Goal: Transaction & Acquisition: Purchase product/service

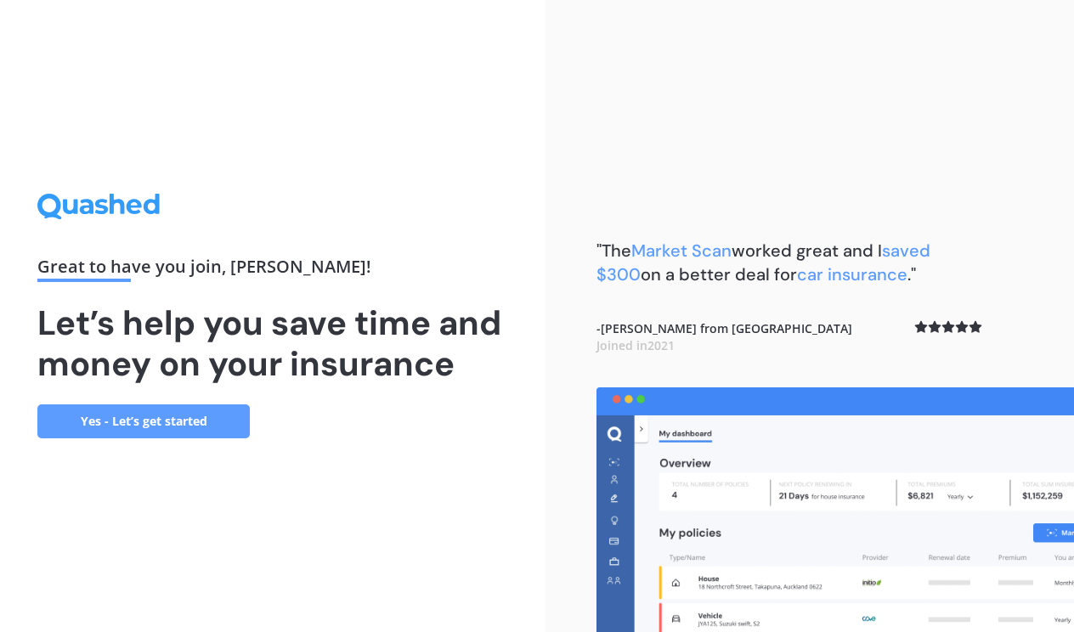
click at [172, 424] on link "Yes - Let’s get started" at bounding box center [143, 421] width 212 height 34
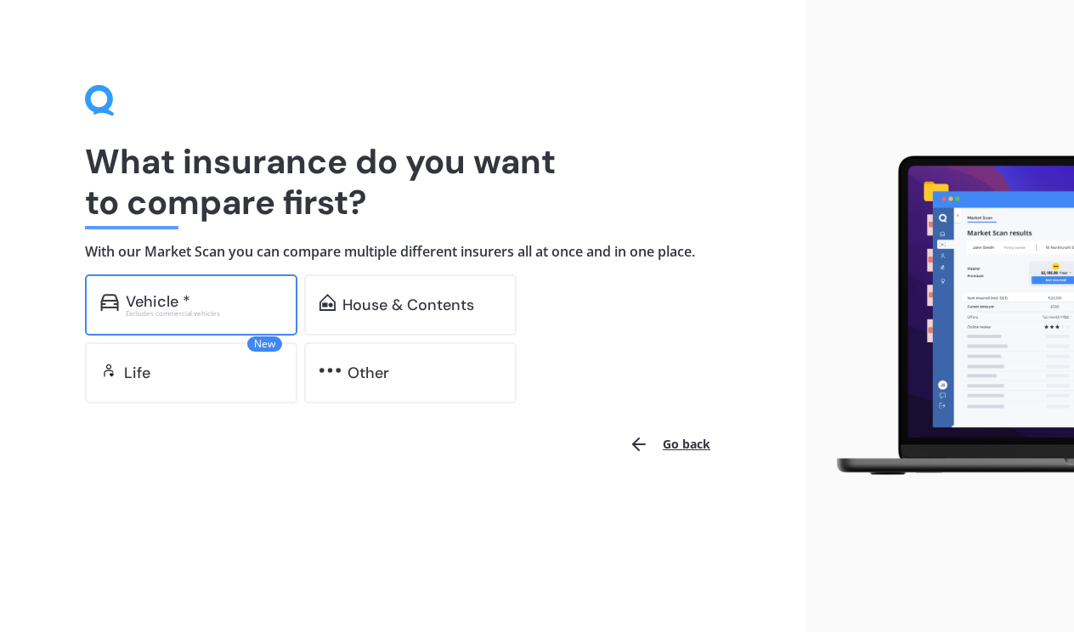
click at [194, 302] on div "Vehicle *" at bounding box center [204, 301] width 156 height 17
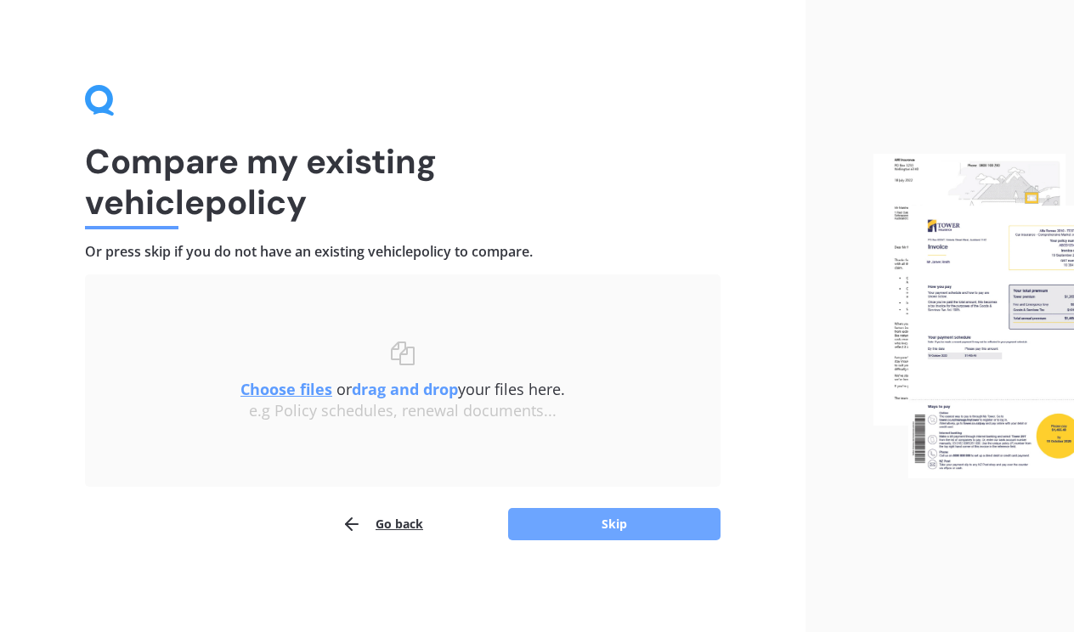
click at [604, 527] on button "Skip" at bounding box center [614, 524] width 212 height 32
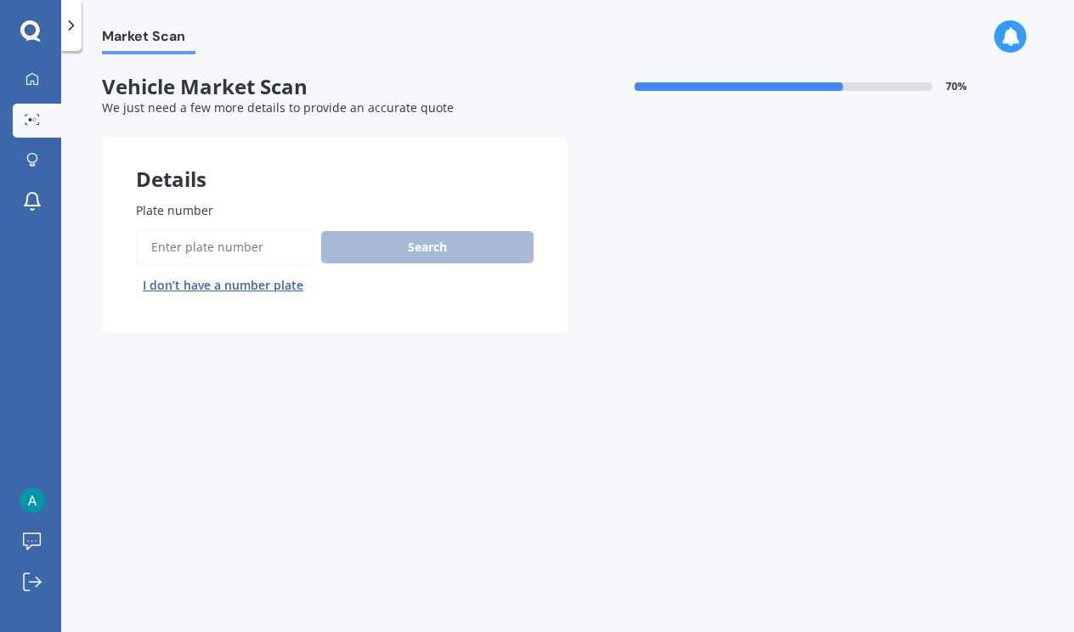
click at [160, 250] on input "Plate number" at bounding box center [225, 247] width 178 height 36
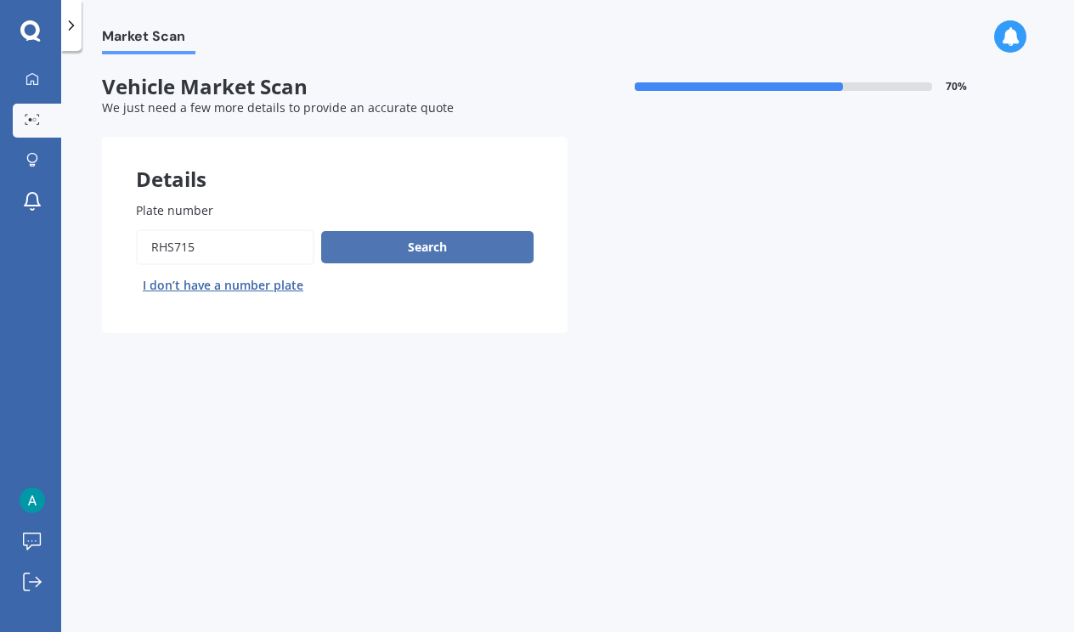
type input "RHS715"
click at [414, 245] on button "Search" at bounding box center [427, 247] width 212 height 32
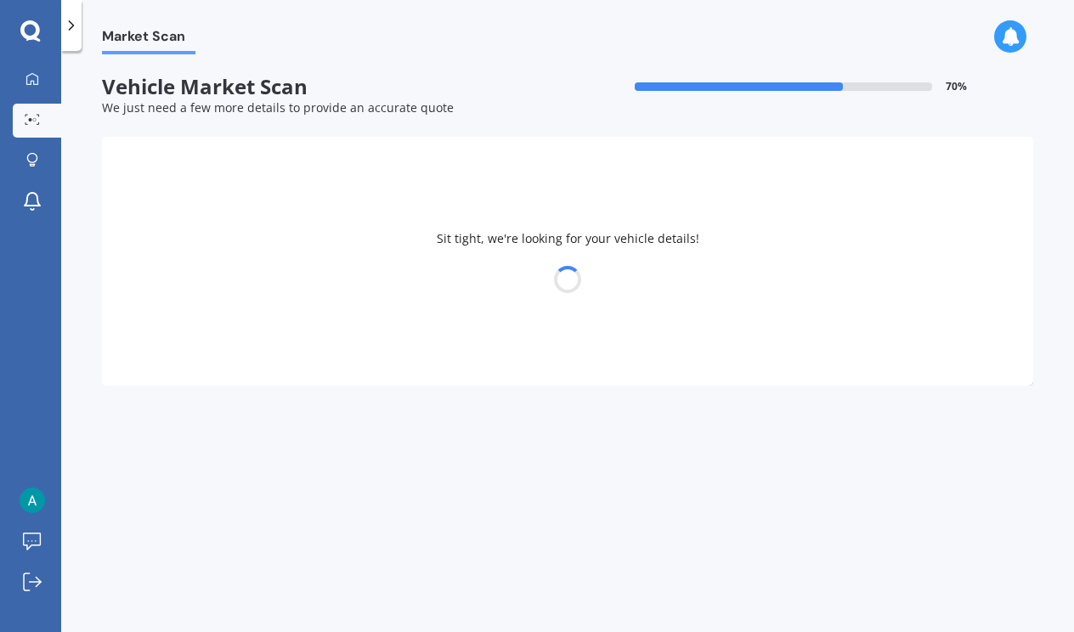
select select "SUZUKI"
select select "VITARA"
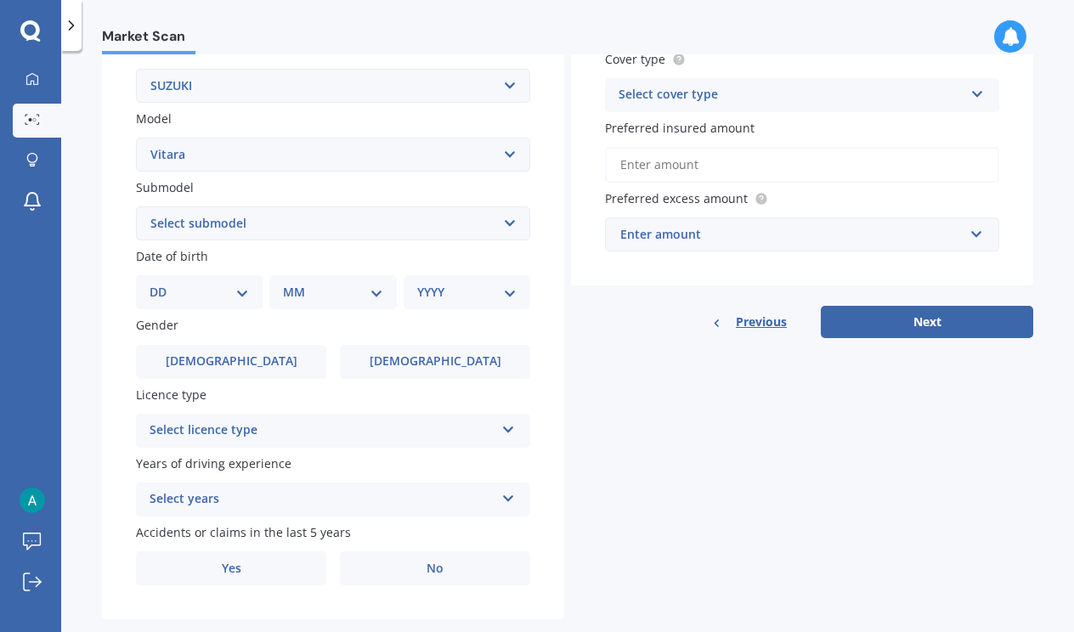
scroll to position [317, 0]
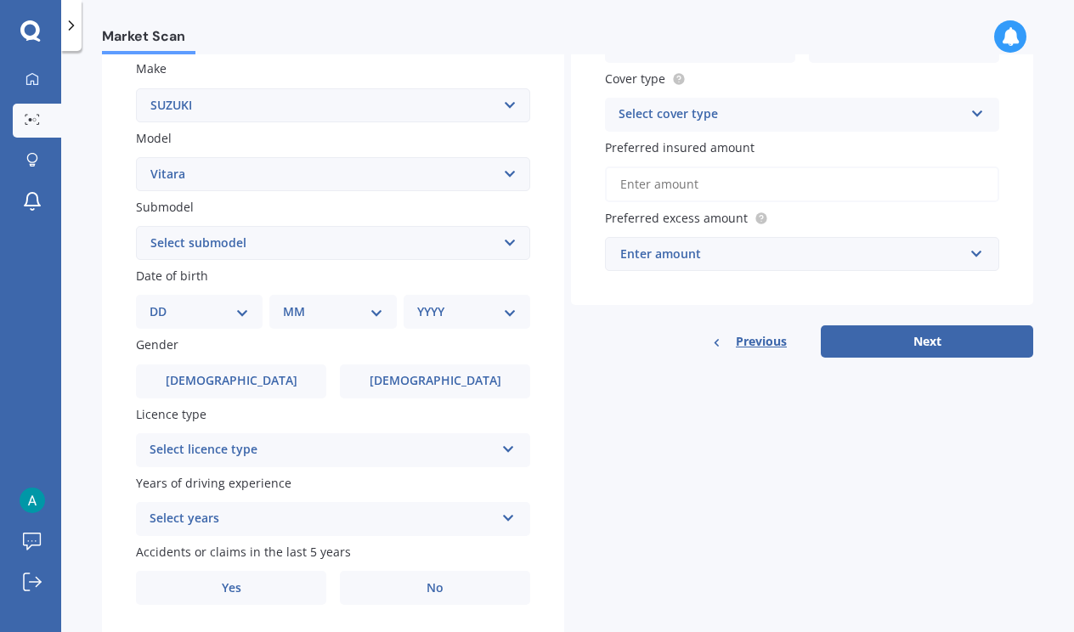
select select "TURBO"
select select "16"
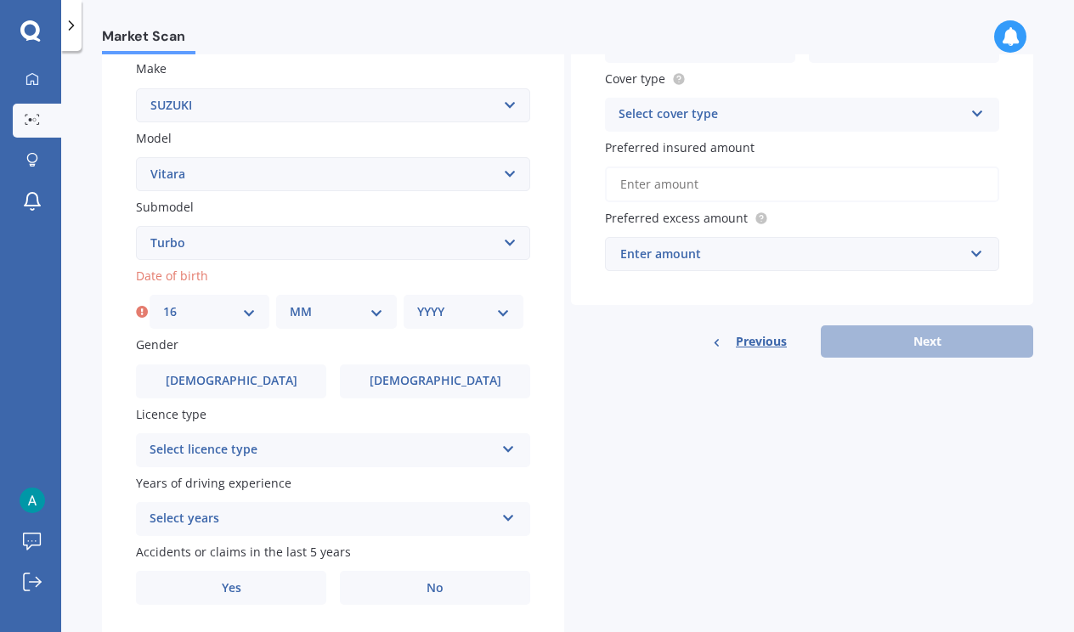
select select "12"
select select "1964"
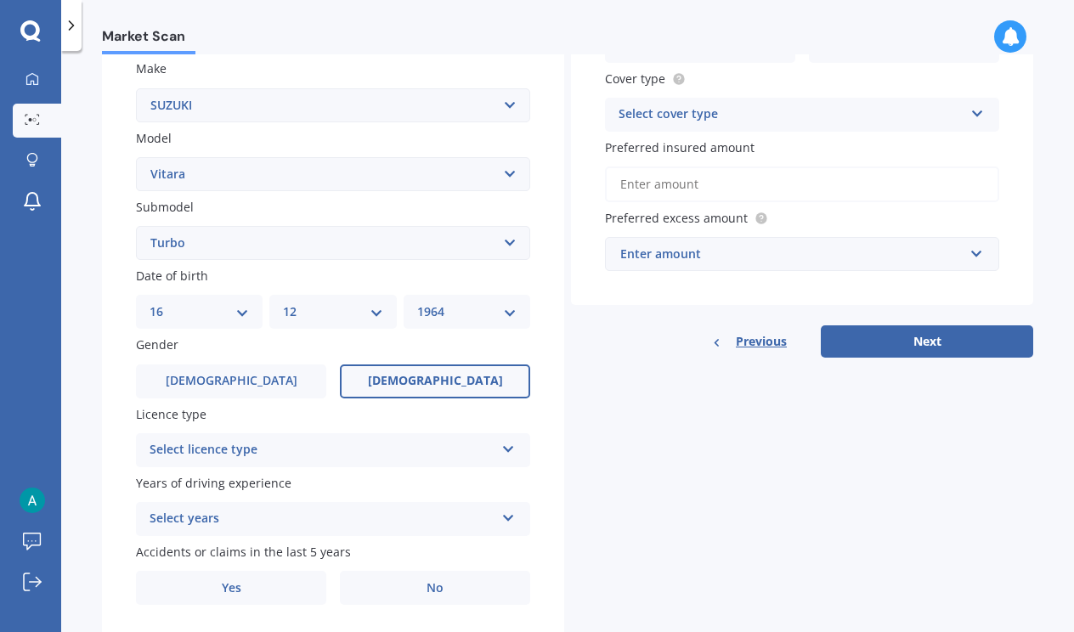
click at [433, 374] on span "[DEMOGRAPHIC_DATA]" at bounding box center [435, 381] width 135 height 14
click at [0, 0] on input "[DEMOGRAPHIC_DATA]" at bounding box center [0, 0] width 0 height 0
click at [433, 374] on span "[DEMOGRAPHIC_DATA]" at bounding box center [435, 381] width 135 height 14
click at [0, 0] on input "[DEMOGRAPHIC_DATA]" at bounding box center [0, 0] width 0 height 0
click at [503, 440] on icon at bounding box center [508, 446] width 14 height 12
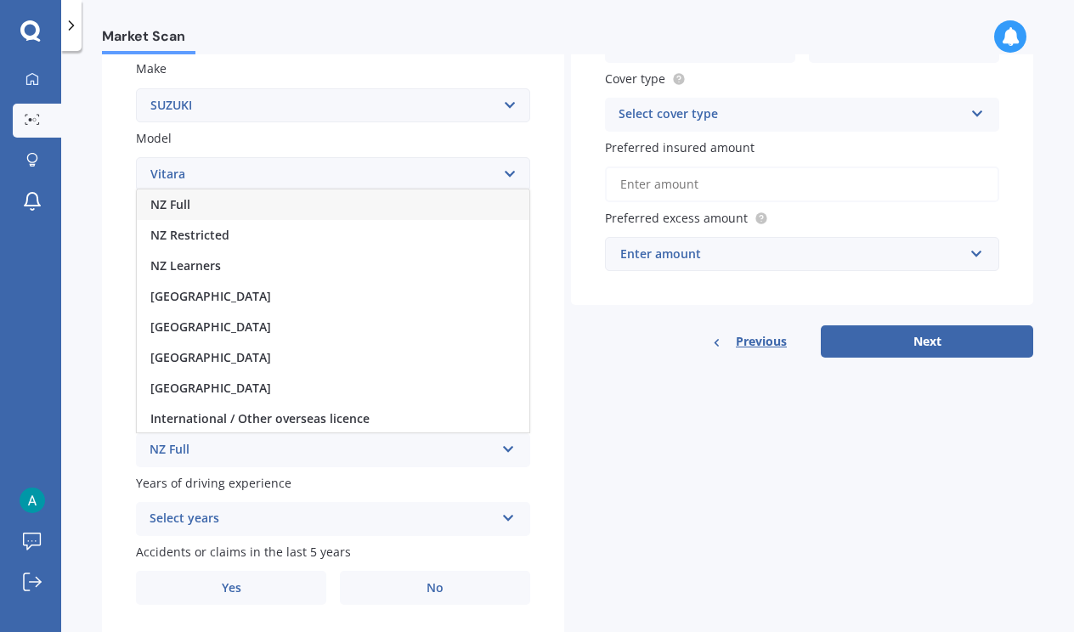
click at [258, 197] on div "NZ Full" at bounding box center [333, 204] width 392 height 31
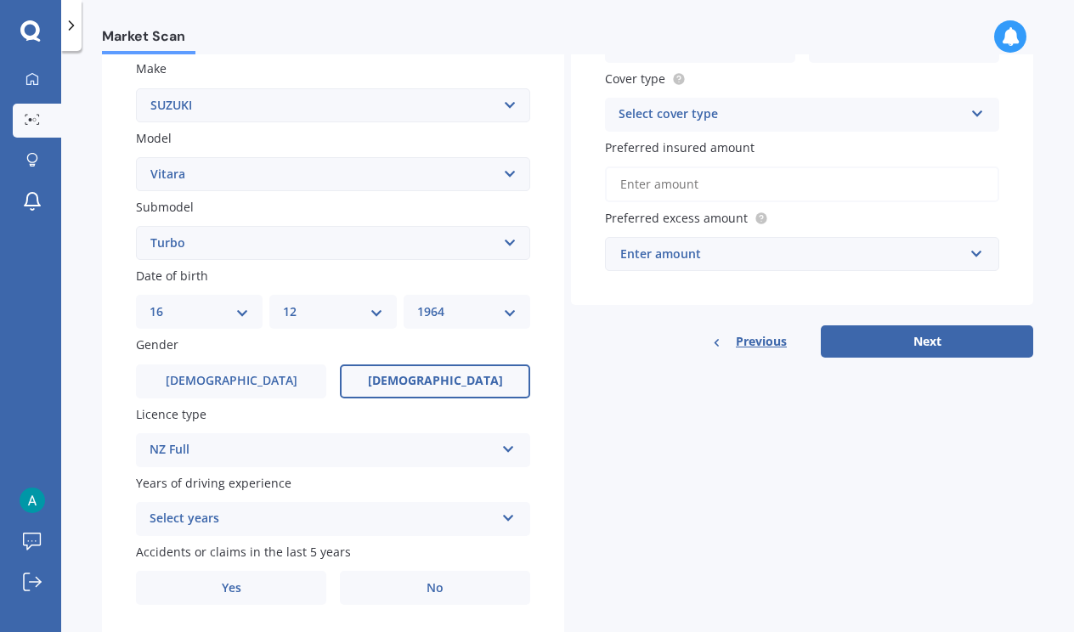
click at [501, 512] on icon at bounding box center [508, 515] width 14 height 12
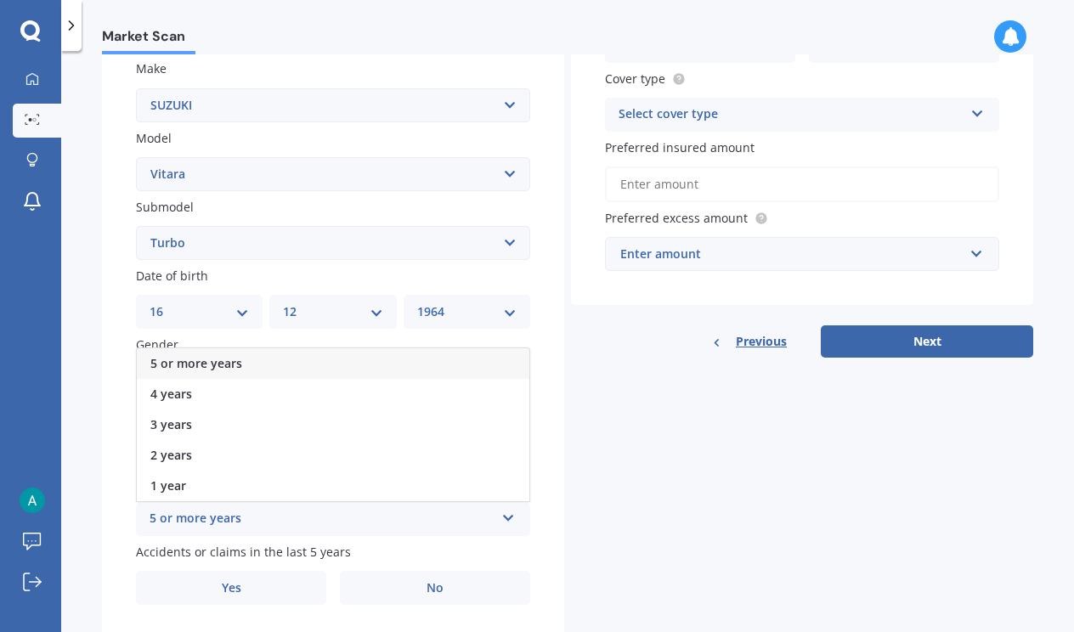
click at [225, 357] on span "5 or more years" at bounding box center [196, 363] width 92 height 16
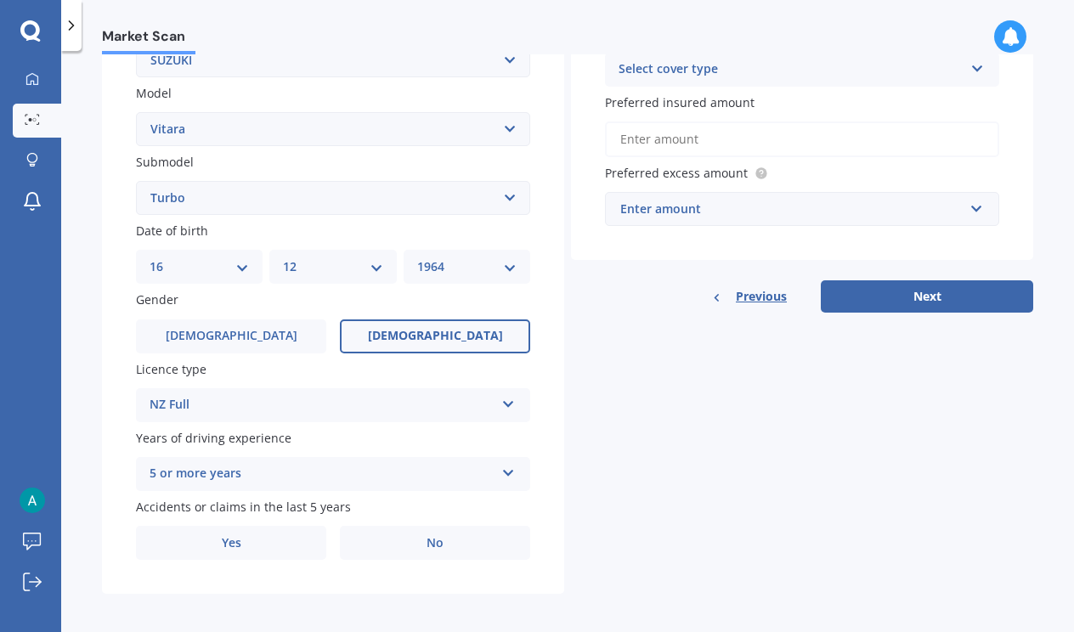
scroll to position [0, 0]
click at [426, 536] on span "No" at bounding box center [434, 543] width 17 height 14
click at [0, 0] on input "No" at bounding box center [0, 0] width 0 height 0
click at [807, 99] on label "Preferred insured amount" at bounding box center [798, 102] width 387 height 18
click at [807, 121] on input "Preferred insured amount" at bounding box center [802, 139] width 394 height 36
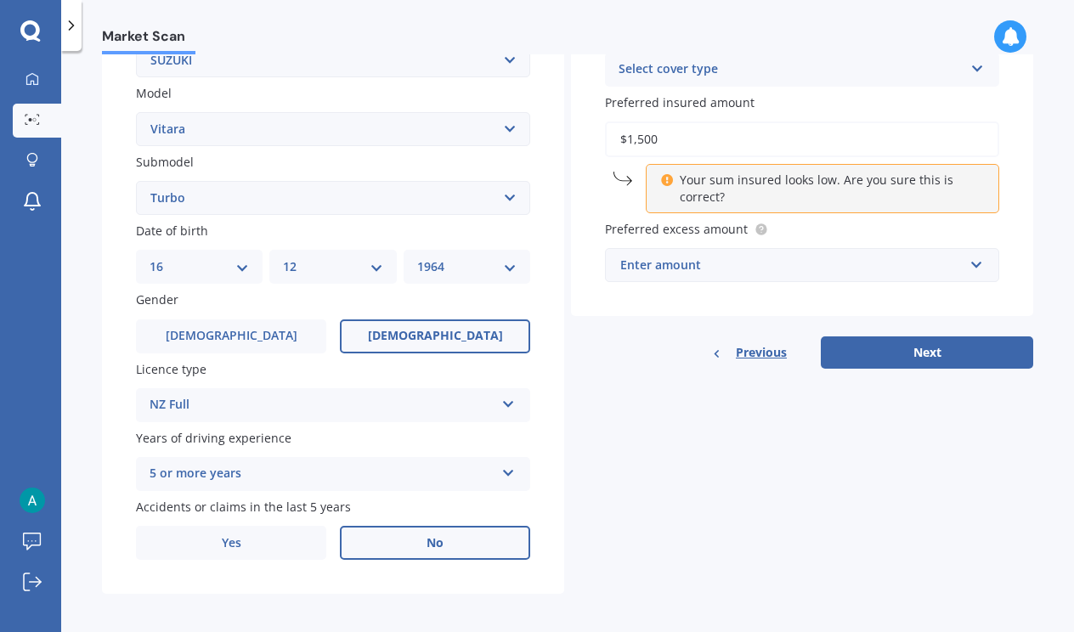
type input "$15,000"
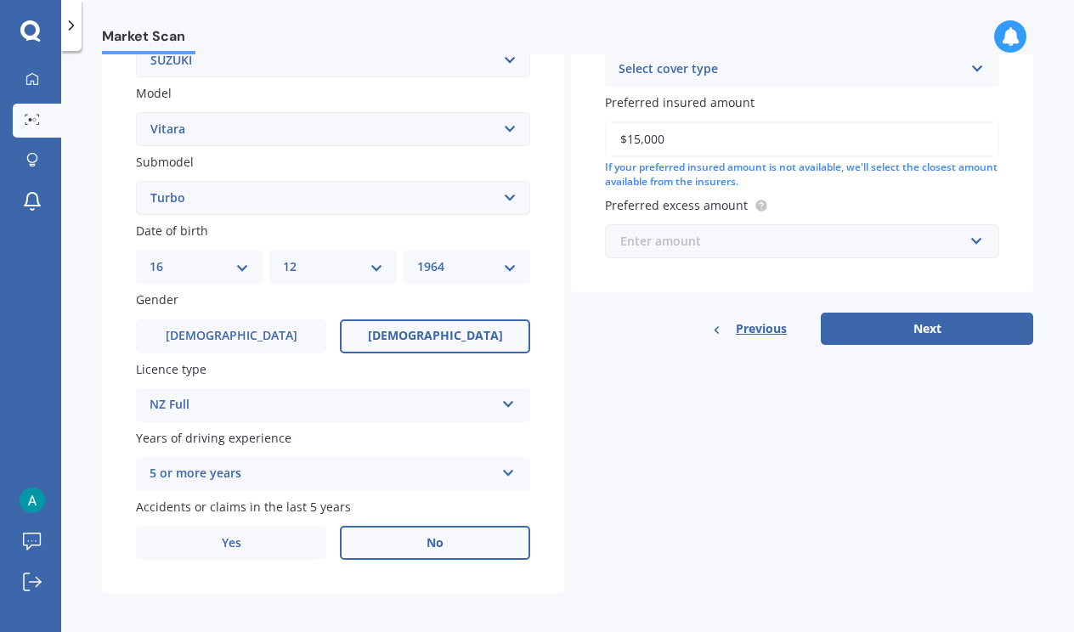
click at [967, 239] on input "text" at bounding box center [795, 241] width 379 height 32
click at [968, 196] on label "Preferred excess amount" at bounding box center [798, 205] width 387 height 18
click at [967, 244] on input "text" at bounding box center [795, 241] width 379 height 32
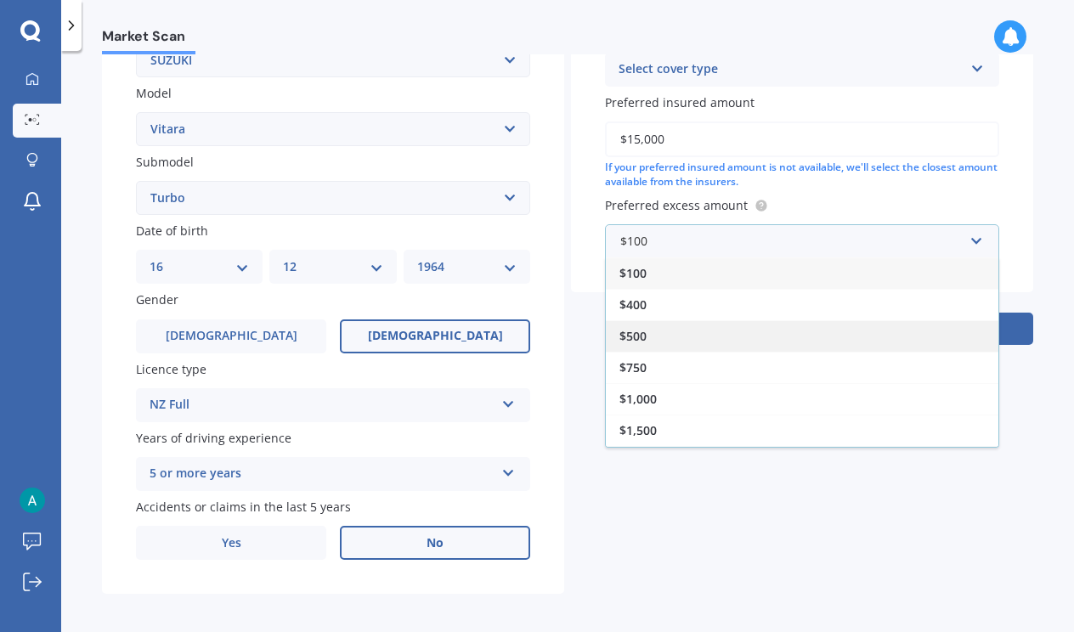
click at [648, 330] on div "$500" at bounding box center [802, 335] width 392 height 31
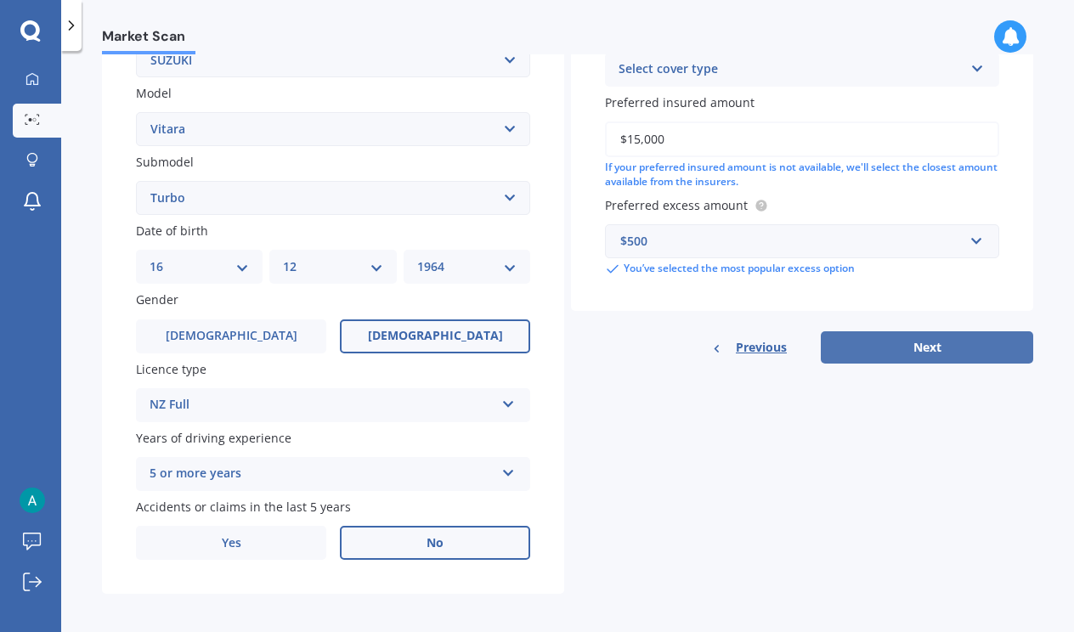
click at [903, 340] on button "Next" at bounding box center [926, 347] width 212 height 32
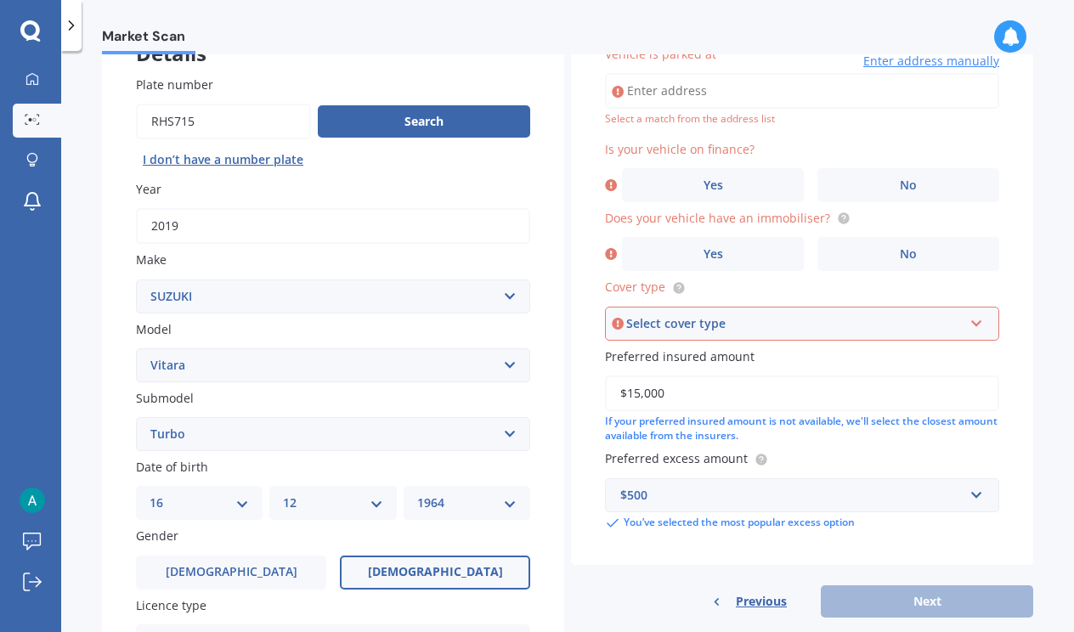
scroll to position [115, 0]
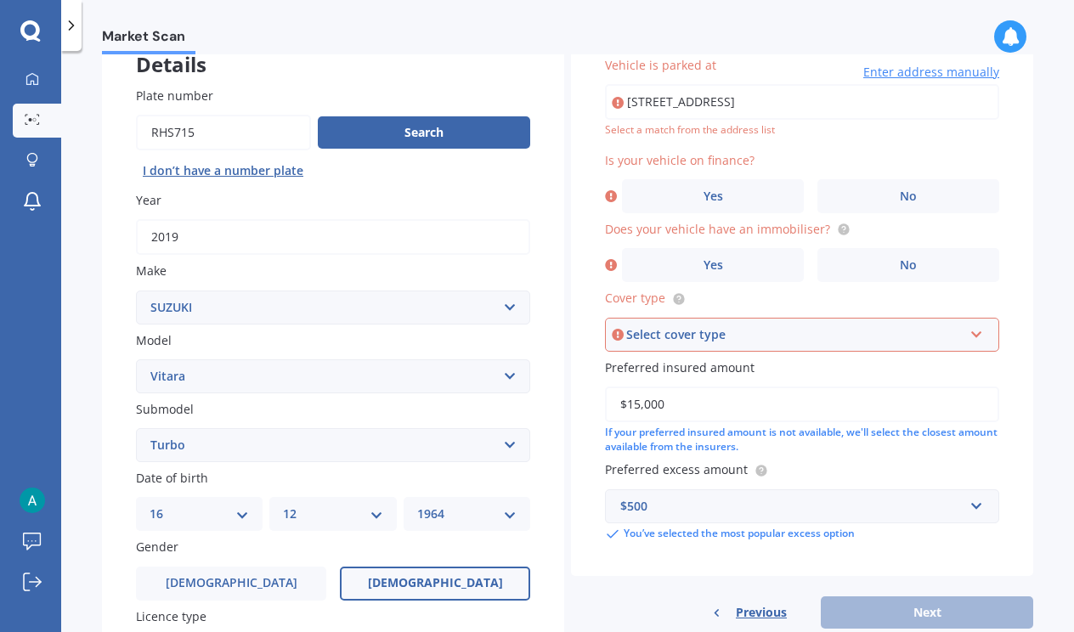
type input "[STREET_ADDRESS]"
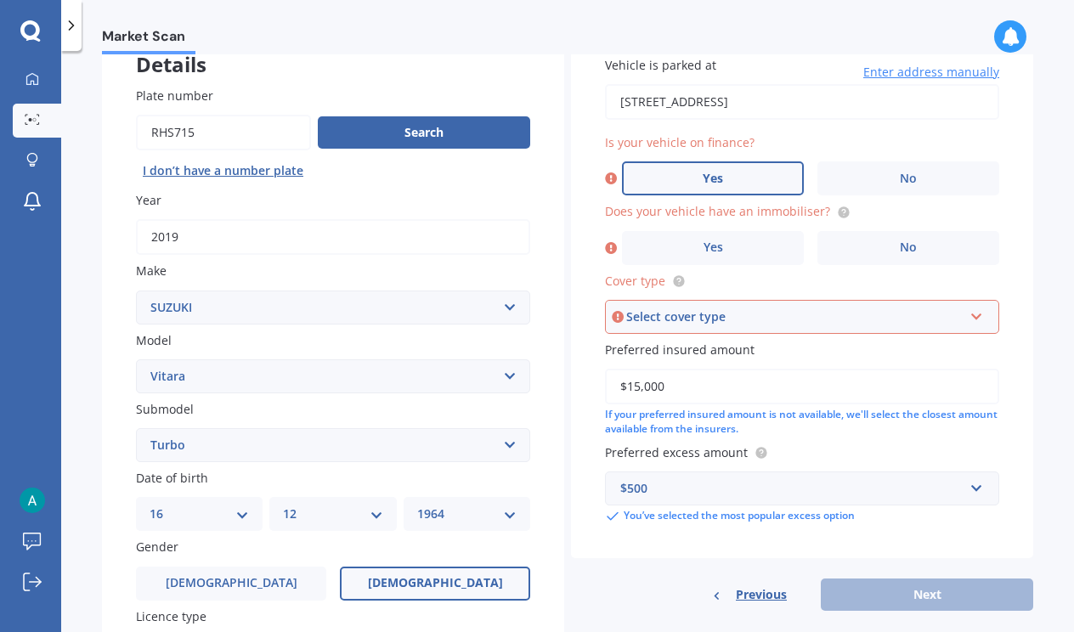
click at [718, 181] on label "Yes" at bounding box center [713, 178] width 182 height 34
click at [0, 0] on input "Yes" at bounding box center [0, 0] width 0 height 0
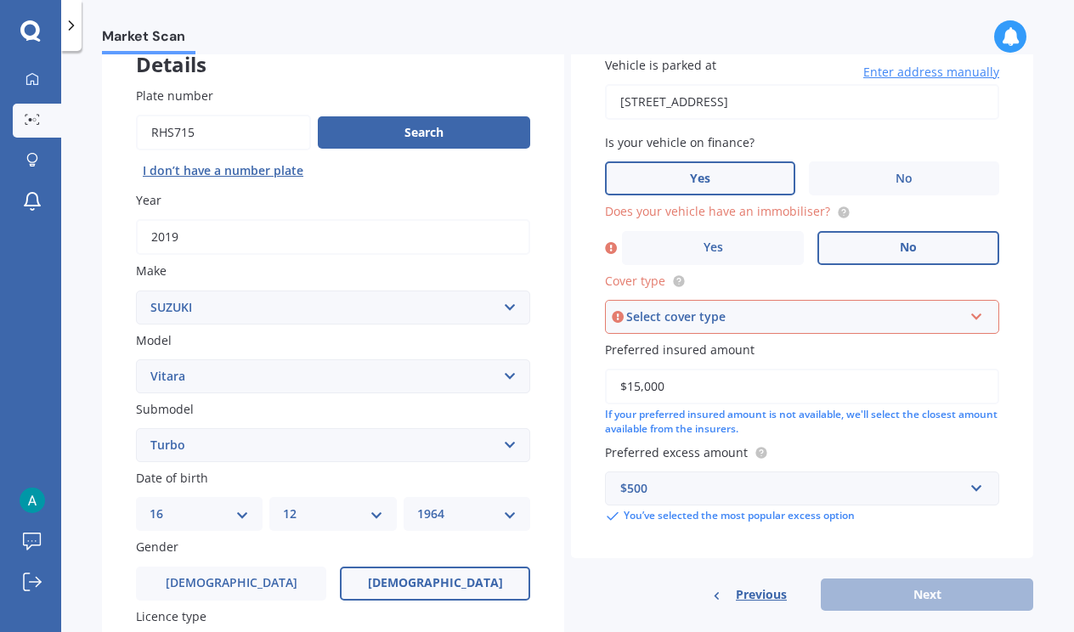
click at [876, 244] on label "No" at bounding box center [908, 248] width 182 height 34
click at [0, 0] on input "No" at bounding box center [0, 0] width 0 height 0
click at [969, 313] on icon at bounding box center [976, 313] width 14 height 12
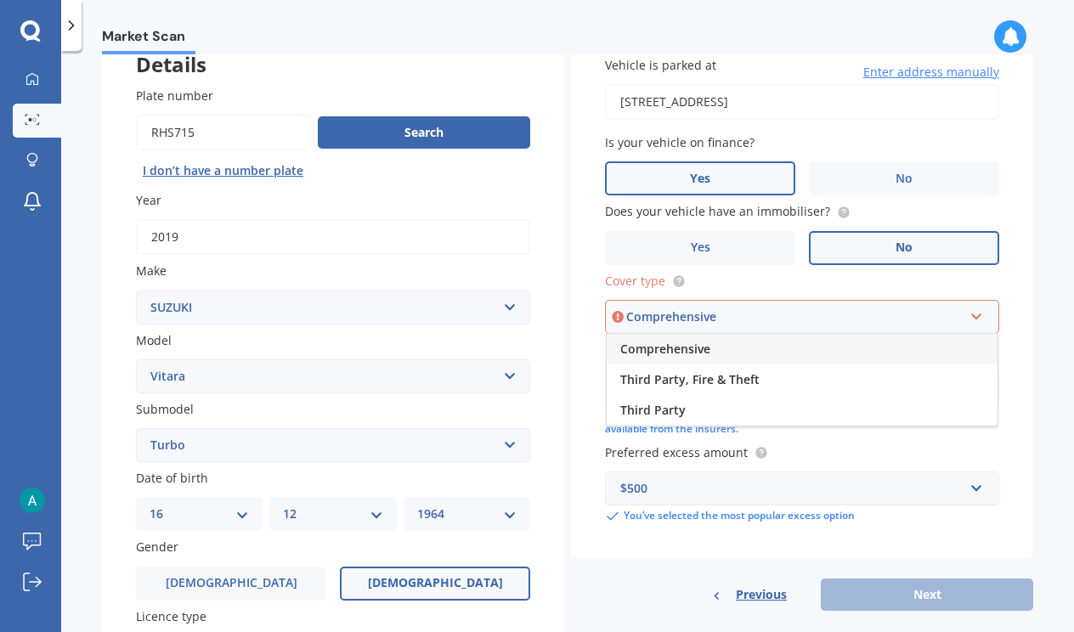
click at [969, 312] on icon at bounding box center [976, 313] width 14 height 12
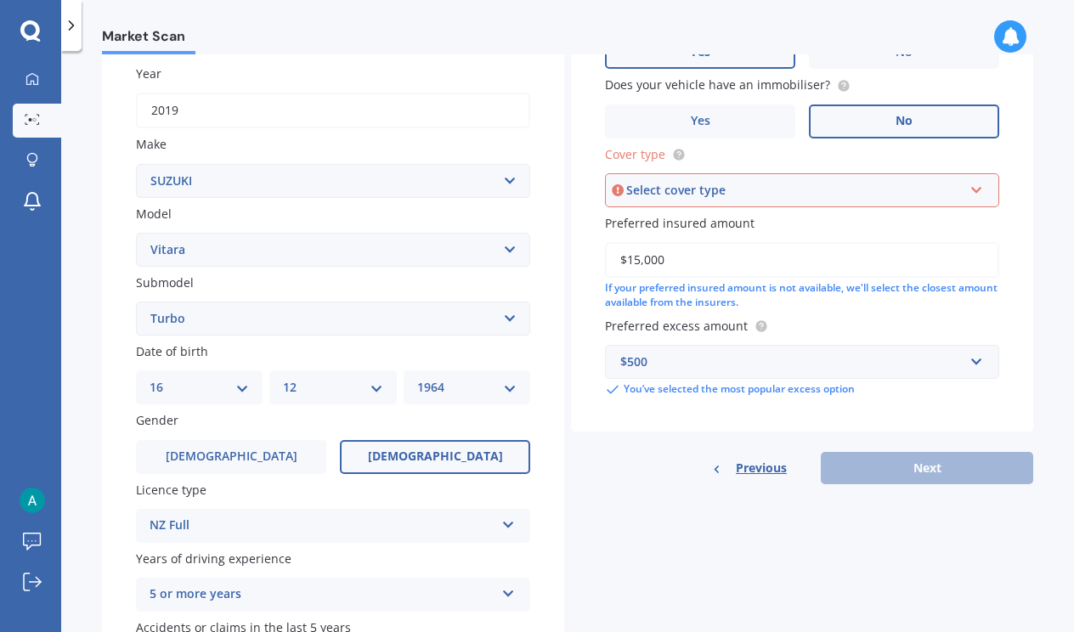
scroll to position [242, 0]
click at [969, 188] on icon at bounding box center [976, 186] width 14 height 12
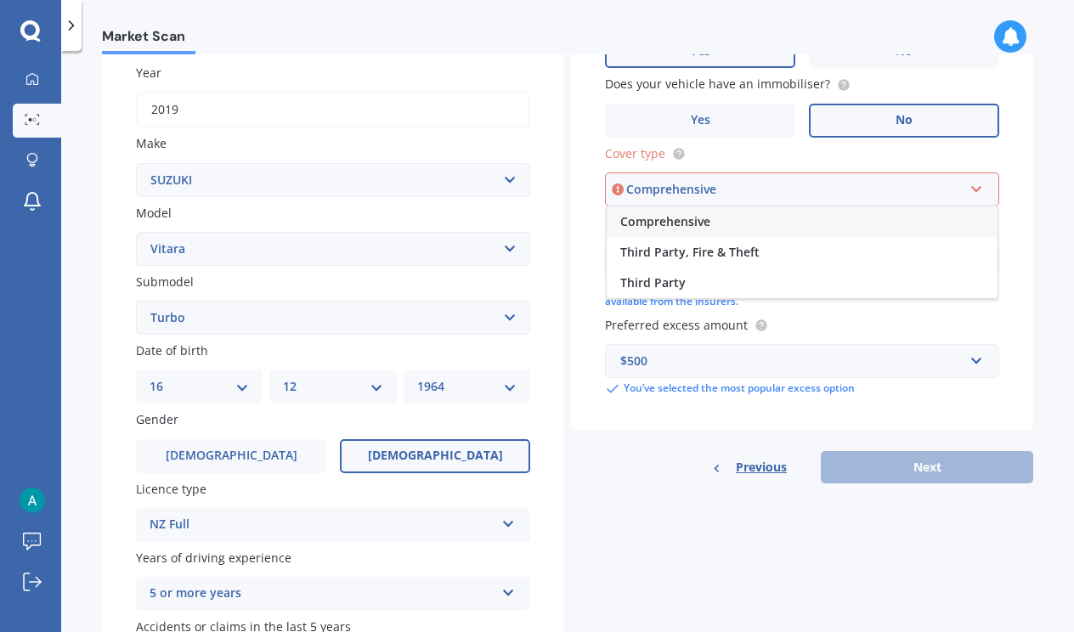
click at [752, 217] on div "Comprehensive" at bounding box center [801, 221] width 391 height 31
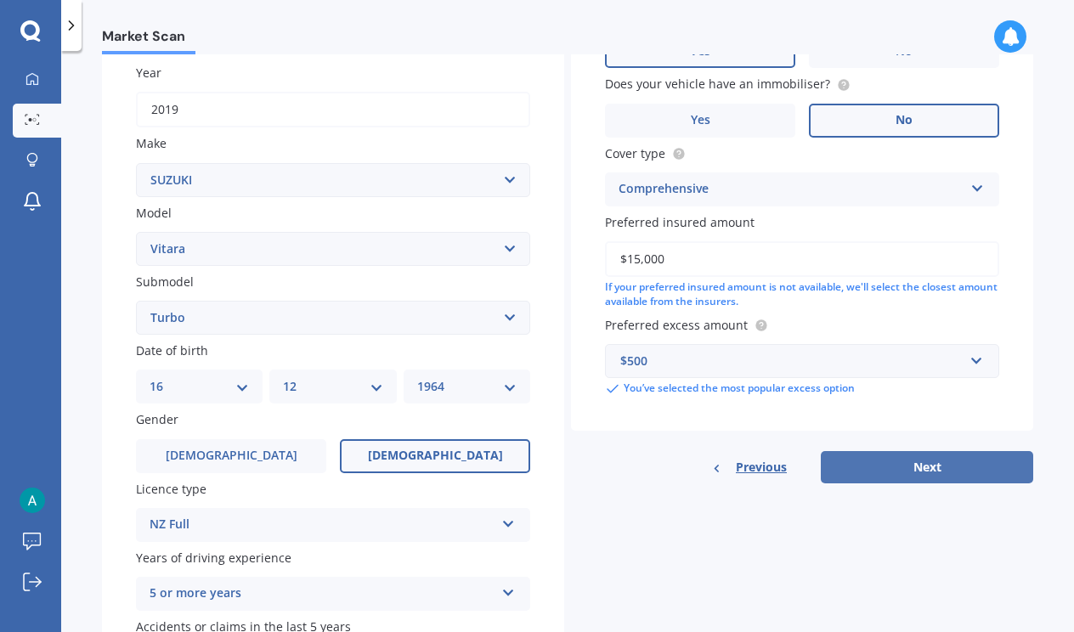
click at [911, 458] on button "Next" at bounding box center [926, 467] width 212 height 32
select select "16"
select select "12"
select select "1964"
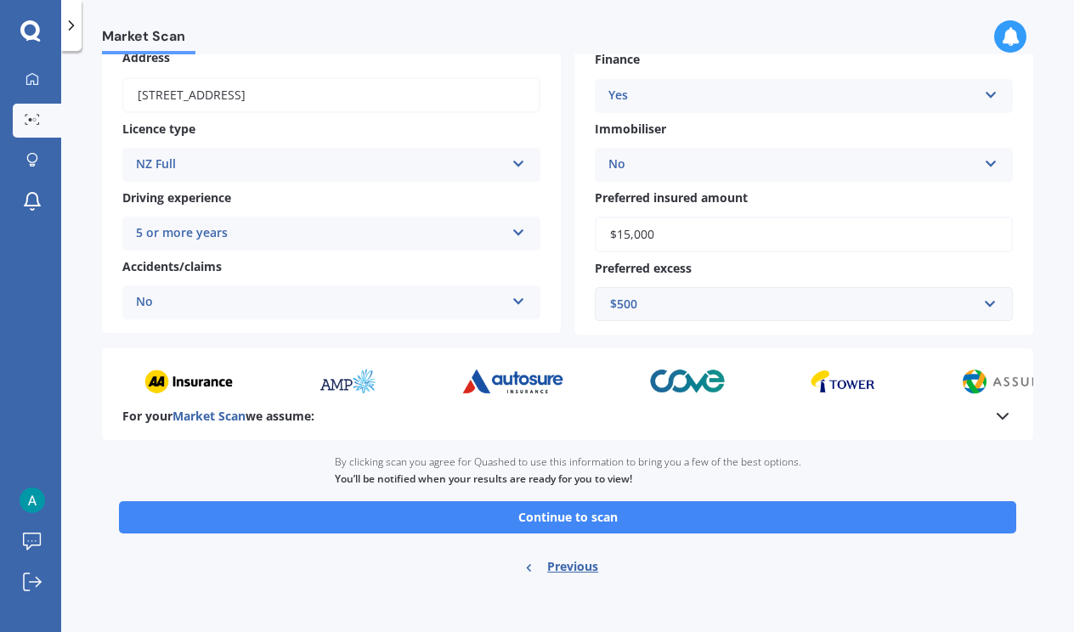
scroll to position [239, 0]
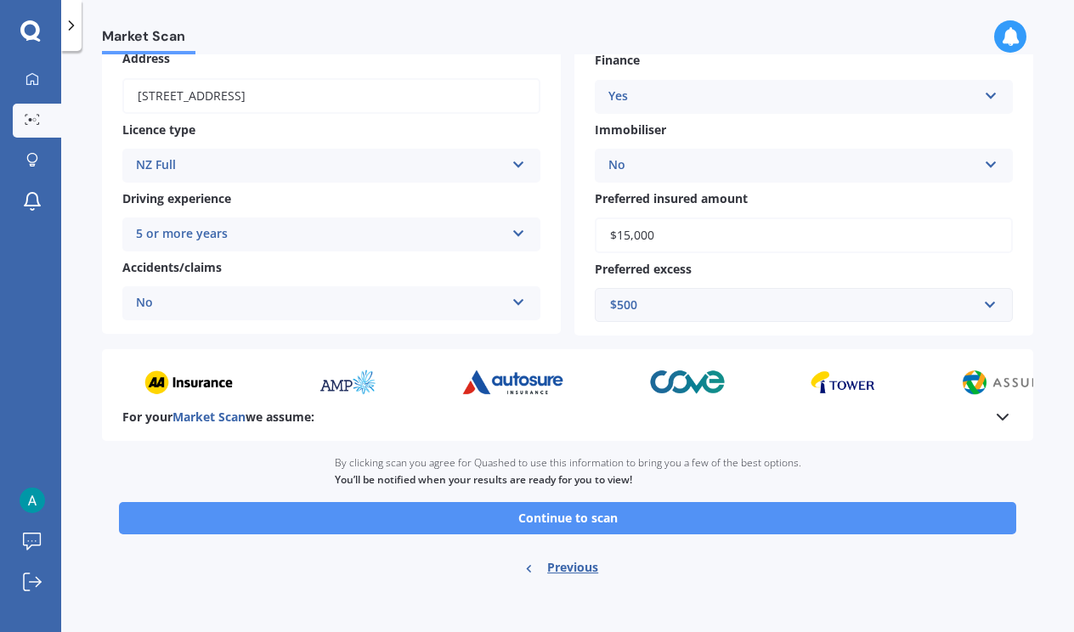
click at [604, 507] on button "Continue to scan" at bounding box center [567, 518] width 897 height 32
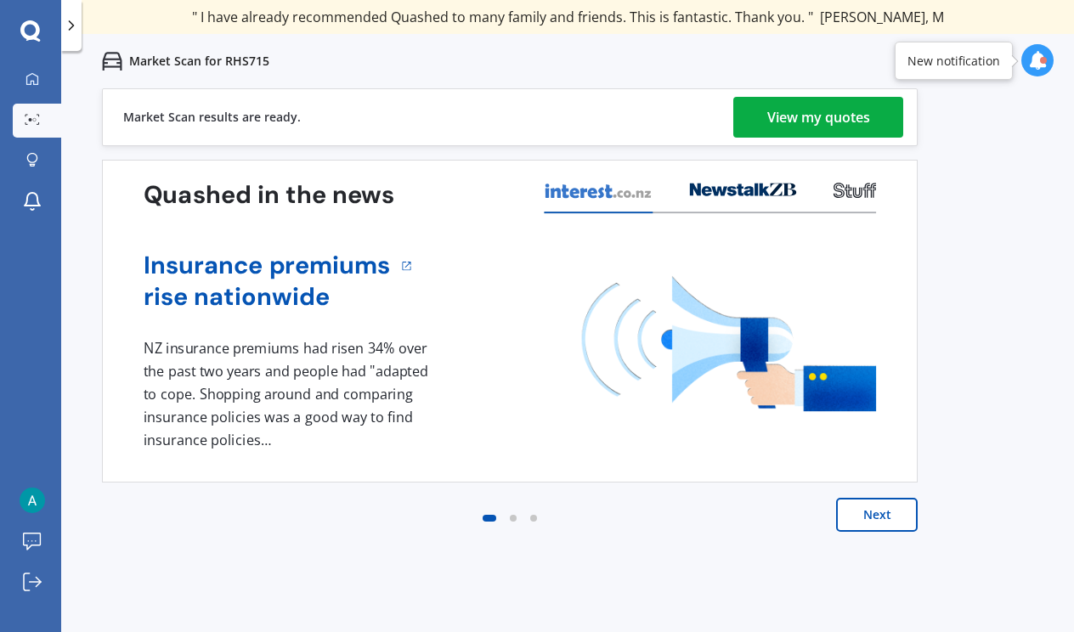
click at [812, 121] on div "View my quotes" at bounding box center [818, 117] width 103 height 41
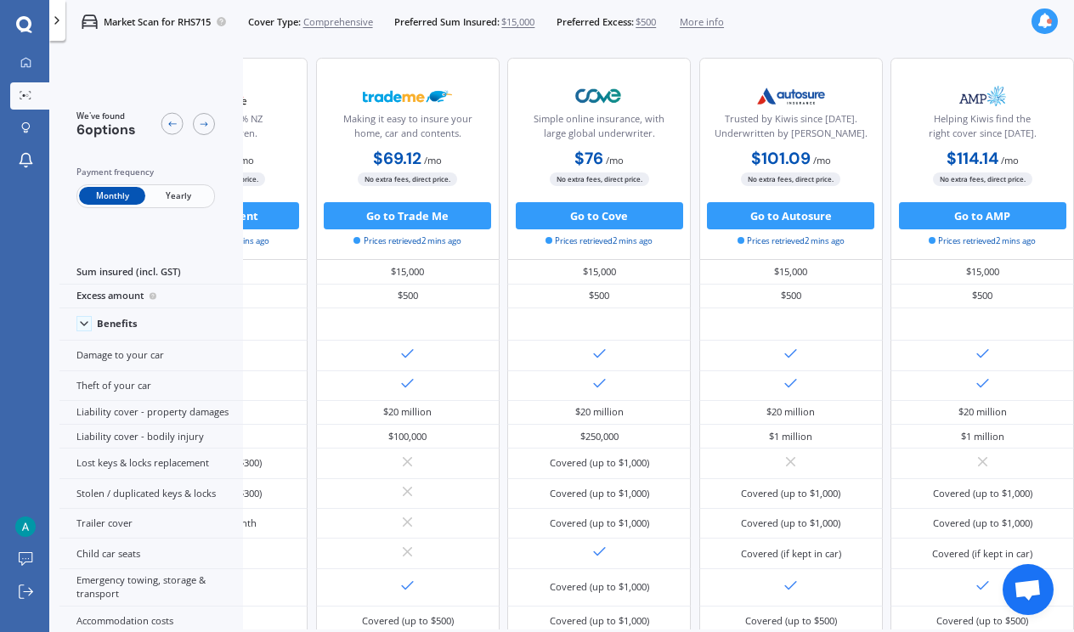
scroll to position [0, 396]
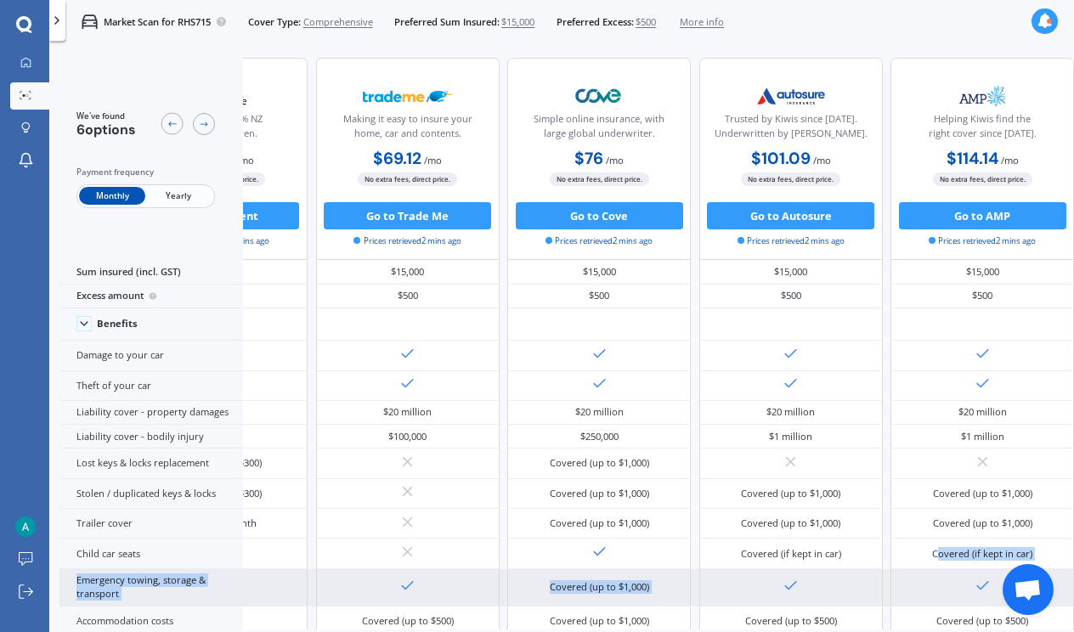
drag, startPoint x: 933, startPoint y: 589, endPoint x: 879, endPoint y: 614, distance: 58.9
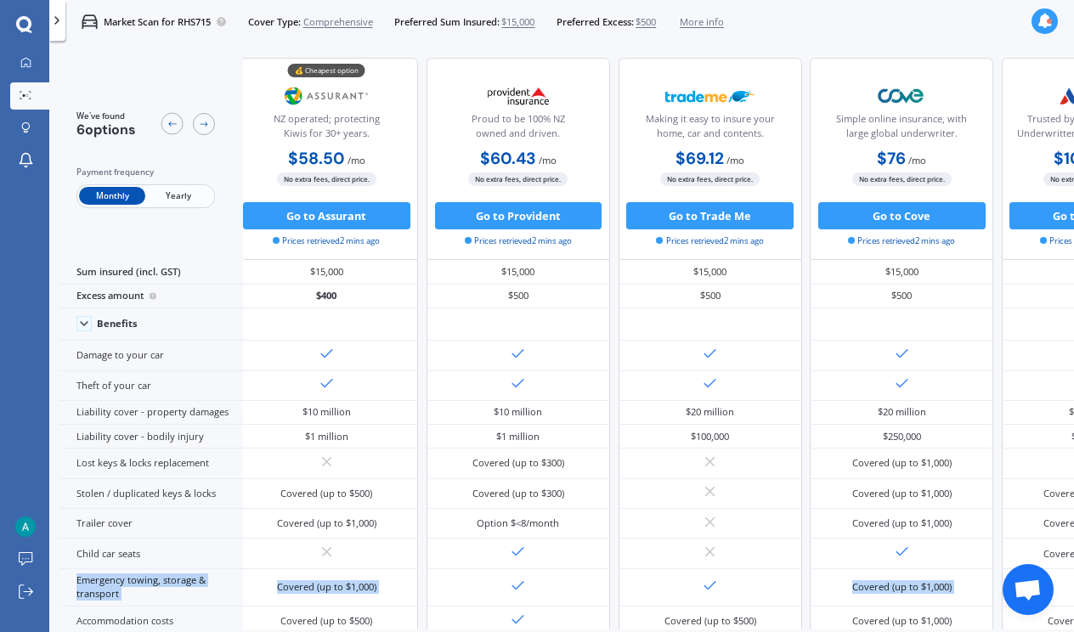
scroll to position [0, 0]
